Goal: Information Seeking & Learning: Understand process/instructions

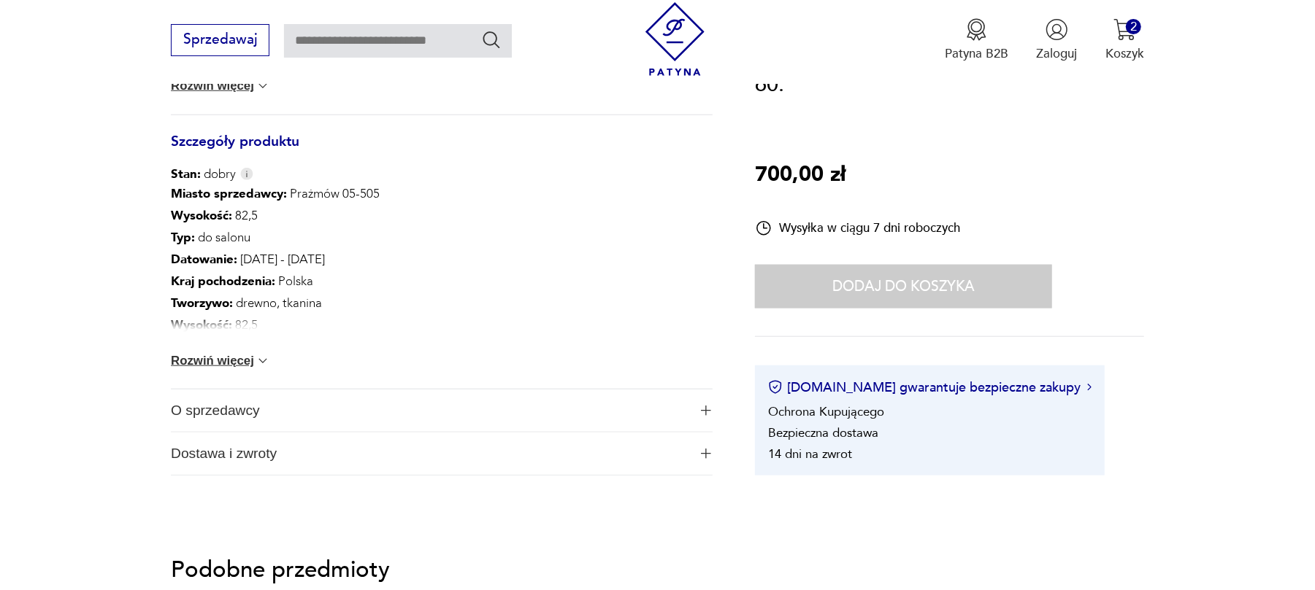
click at [301, 461] on span "Dostawa i zwroty" at bounding box center [429, 454] width 517 height 42
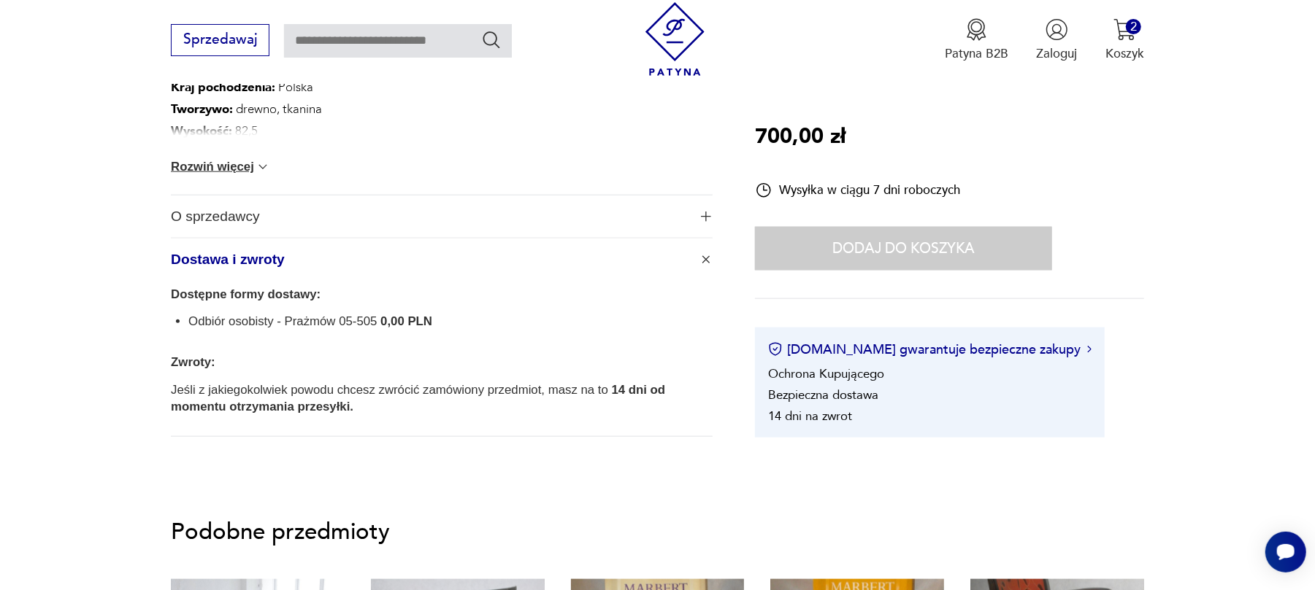
scroll to position [681, 0]
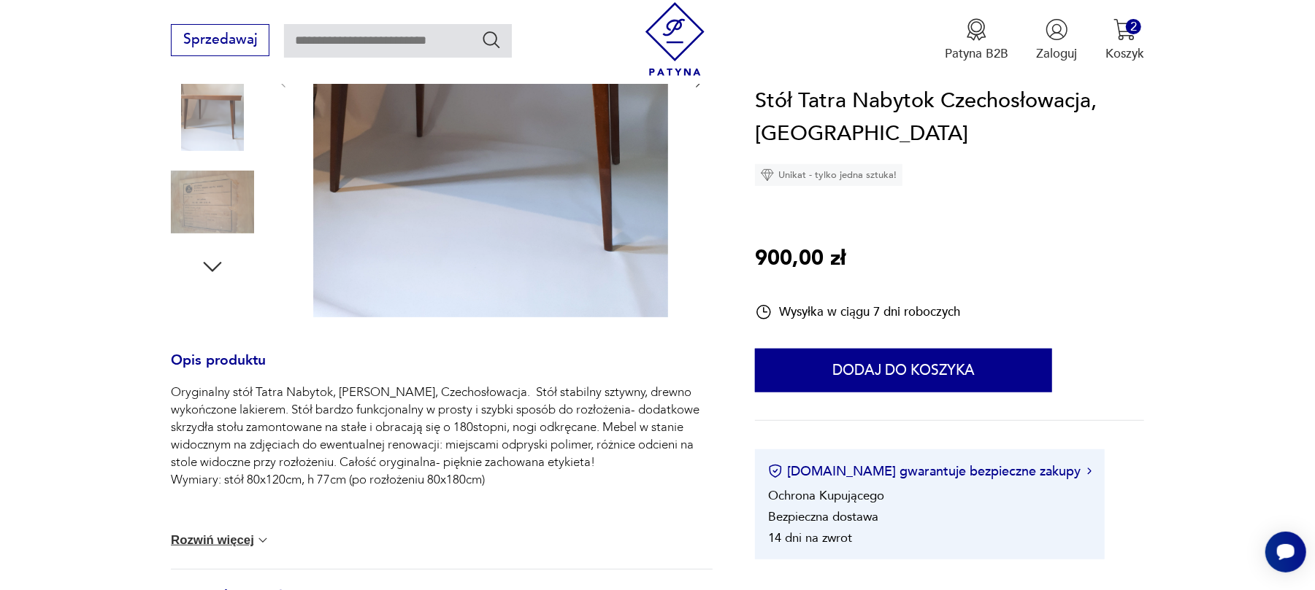
scroll to position [389, 0]
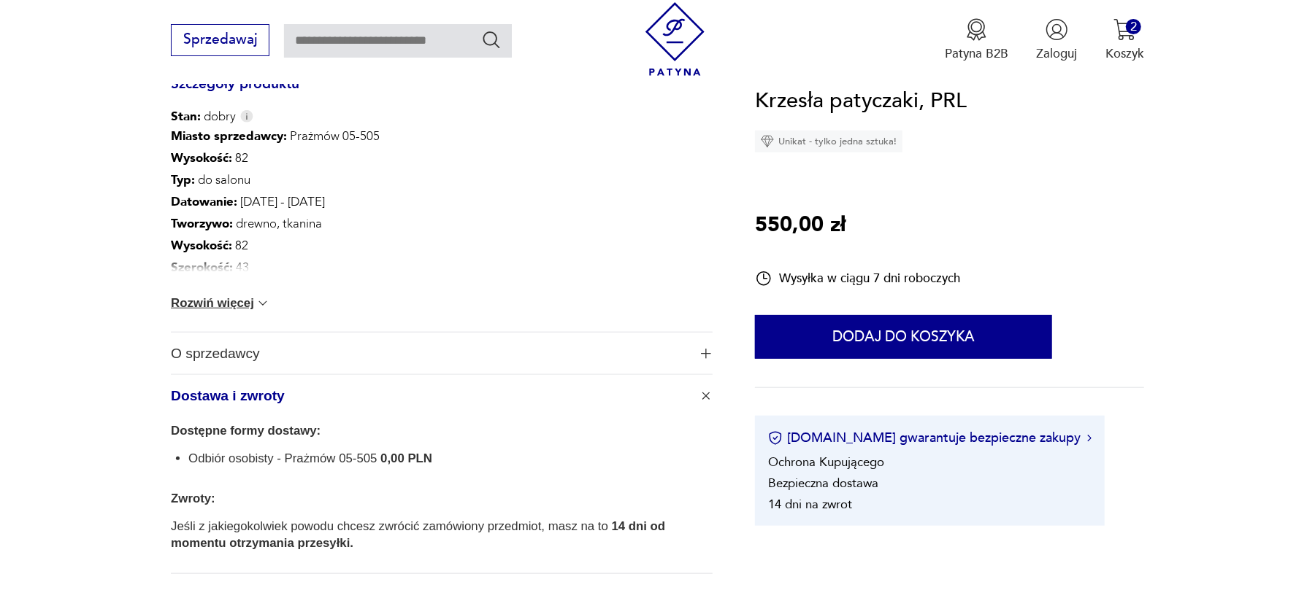
click at [318, 406] on span "Dostawa i zwroty" at bounding box center [429, 396] width 517 height 42
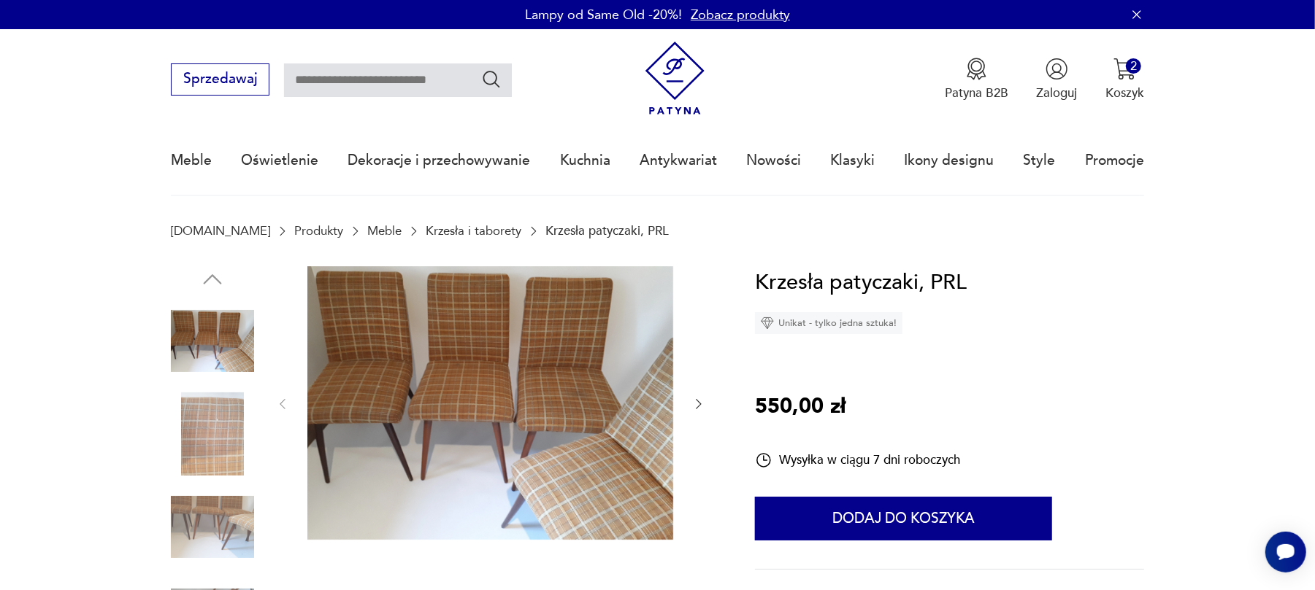
scroll to position [0, 0]
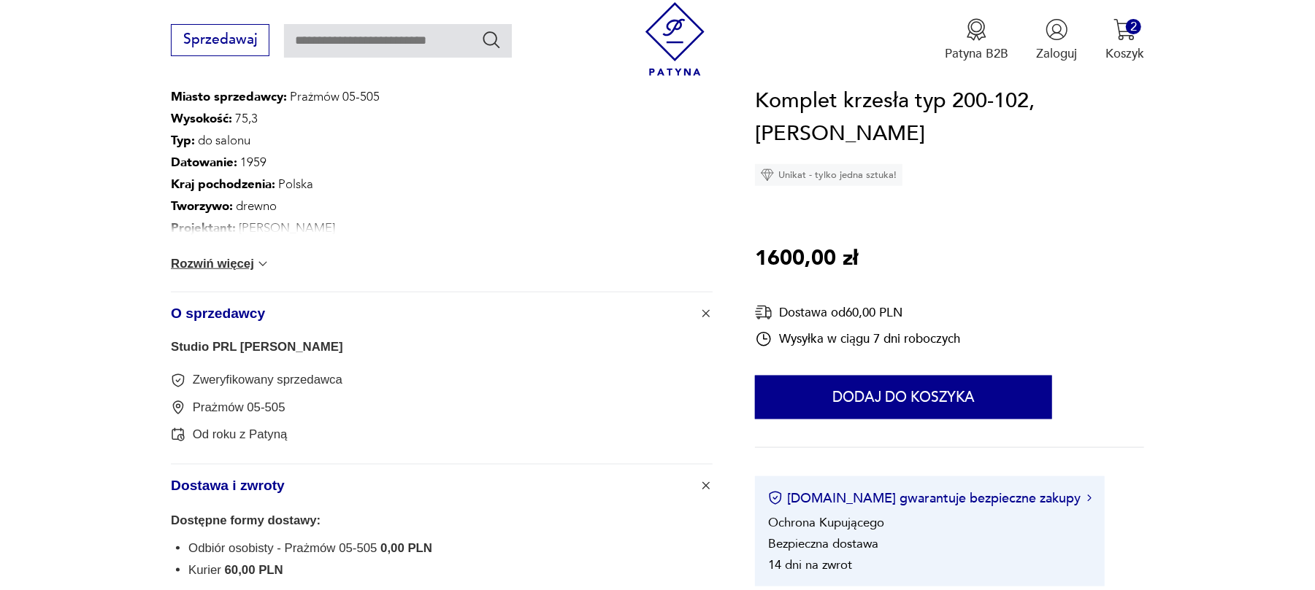
click at [270, 485] on span "Dostawa i zwroty" at bounding box center [429, 486] width 517 height 42
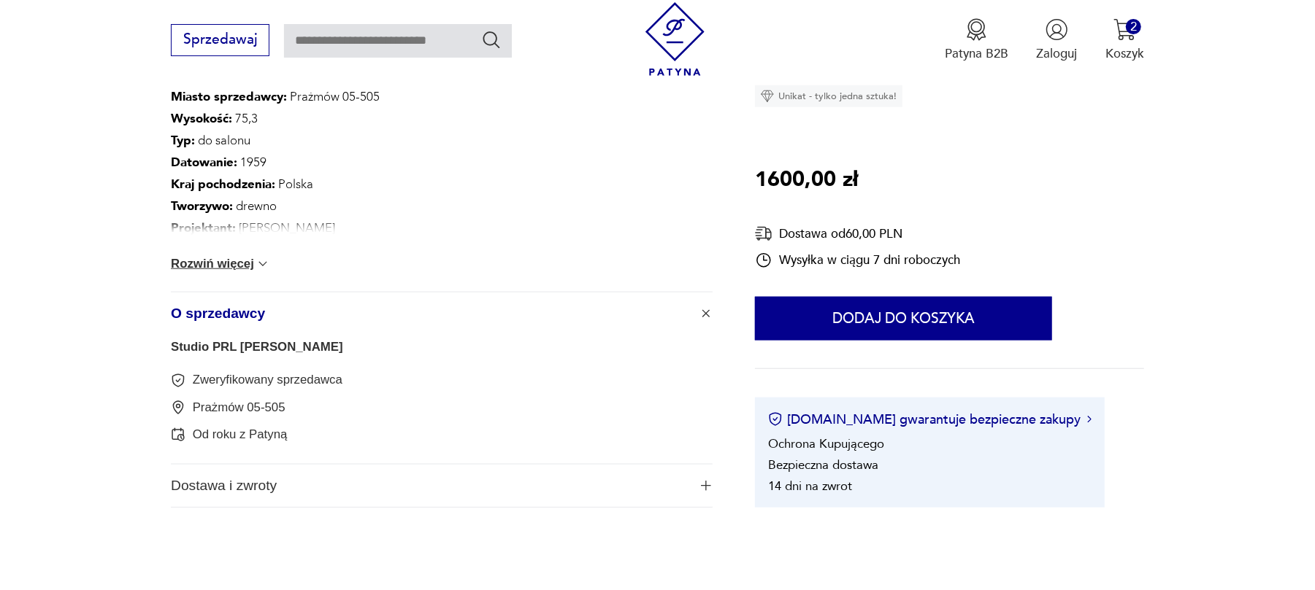
scroll to position [1028, 0]
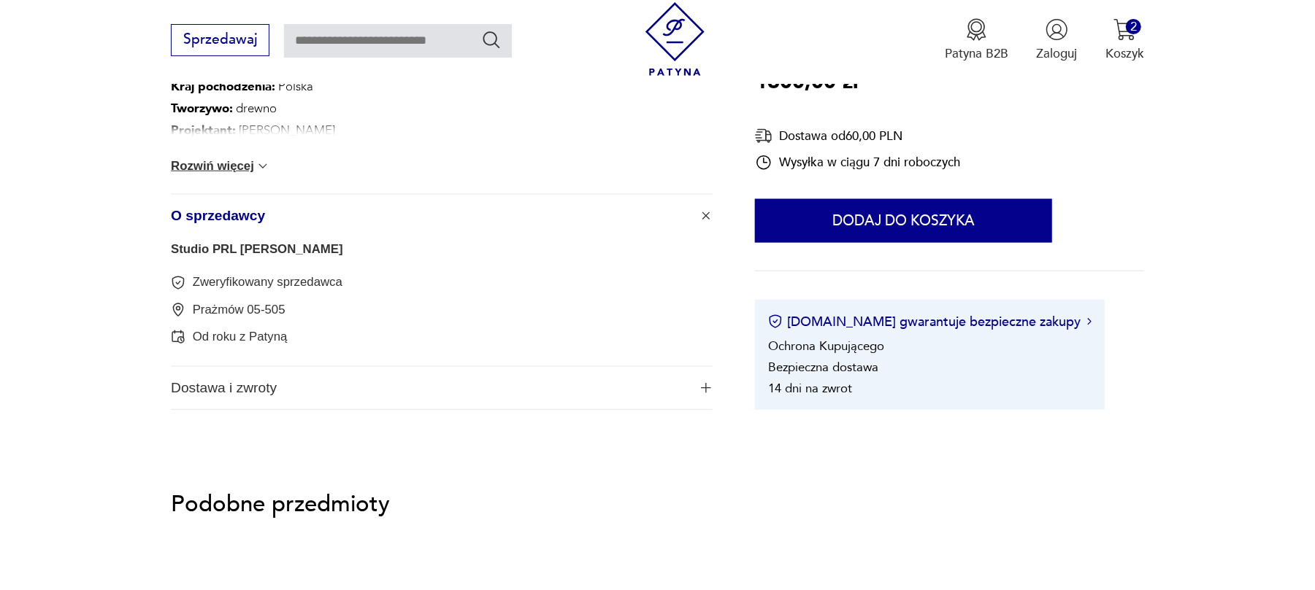
click at [278, 380] on span "Dostawa i zwroty" at bounding box center [429, 388] width 517 height 42
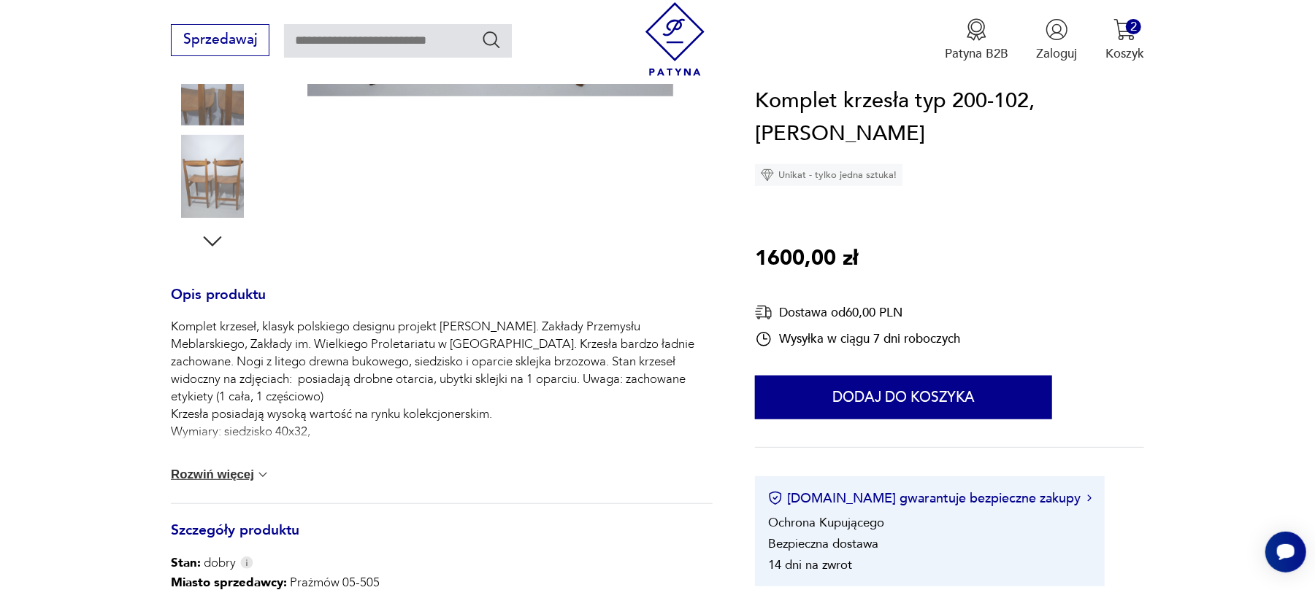
scroll to position [0, 0]
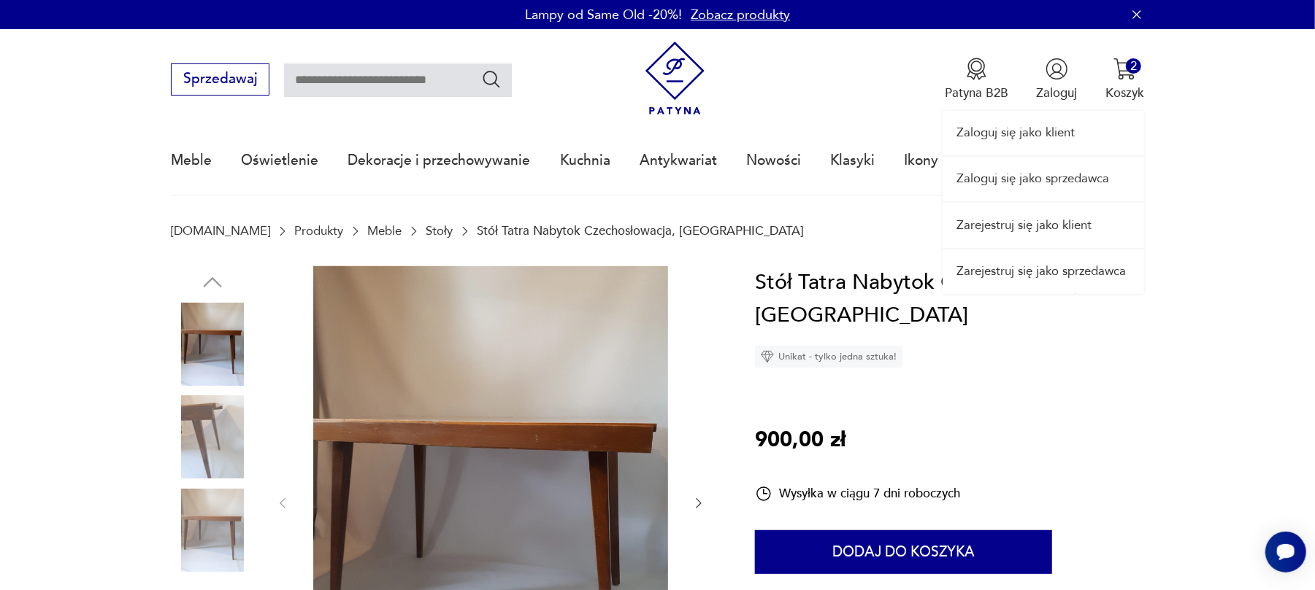
click at [1073, 174] on link "Zaloguj się jako sprzedawca" at bounding box center [1042, 179] width 201 height 45
